Goal: Navigation & Orientation: Find specific page/section

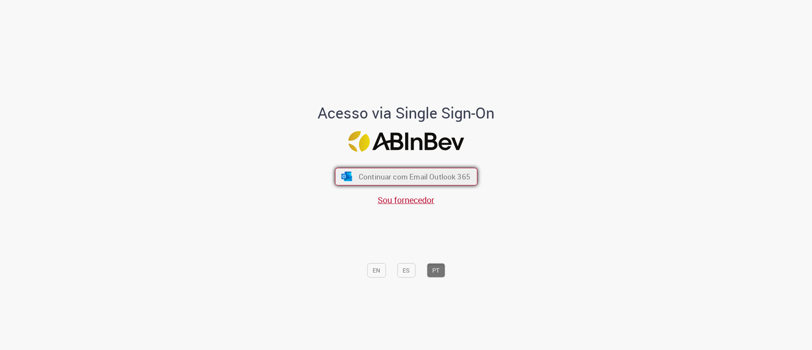
click at [395, 176] on span "Continuar com Email Outlook 365" at bounding box center [414, 177] width 112 height 10
click at [400, 181] on span "Continuar com Email Outlook 365" at bounding box center [414, 177] width 112 height 10
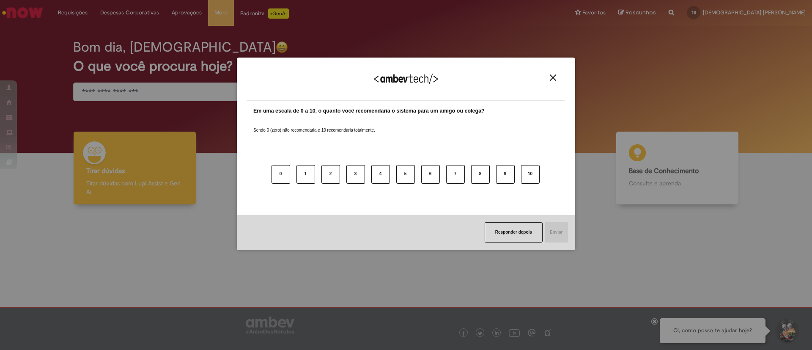
click at [555, 75] on img "Close" at bounding box center [553, 77] width 6 height 6
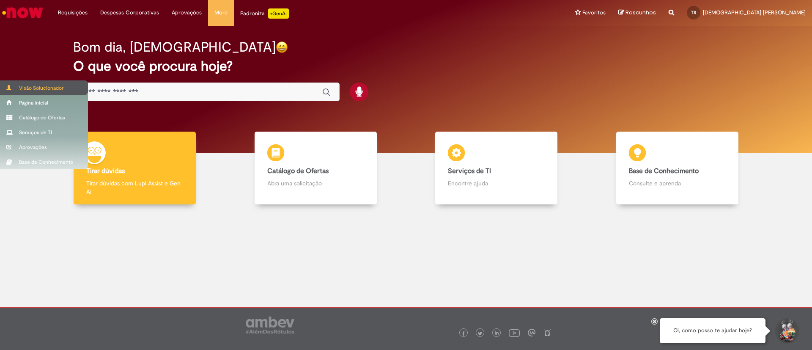
drag, startPoint x: 0, startPoint y: 0, endPoint x: 16, endPoint y: 91, distance: 92.3
click at [16, 91] on div "Visão Solucionador" at bounding box center [44, 87] width 88 height 15
